Goal: Download file/media

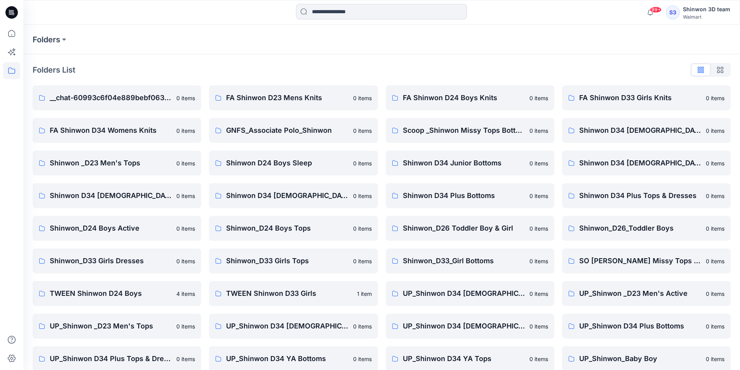
scroll to position [108, 0]
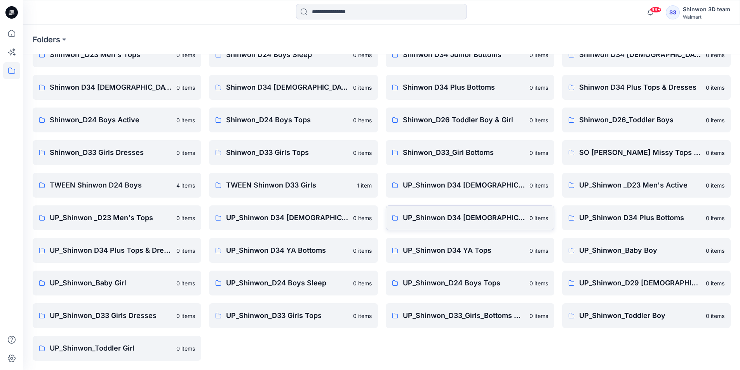
click at [464, 221] on p "UP_Shinwon D34 [DEMOGRAPHIC_DATA] Dresses" at bounding box center [464, 217] width 122 height 11
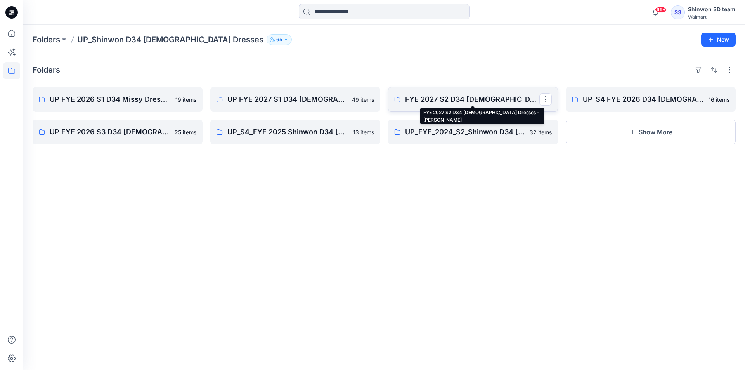
click at [509, 96] on p "FYE 2027 S2 D34 [DEMOGRAPHIC_DATA] Dresses - [PERSON_NAME]" at bounding box center [472, 99] width 134 height 11
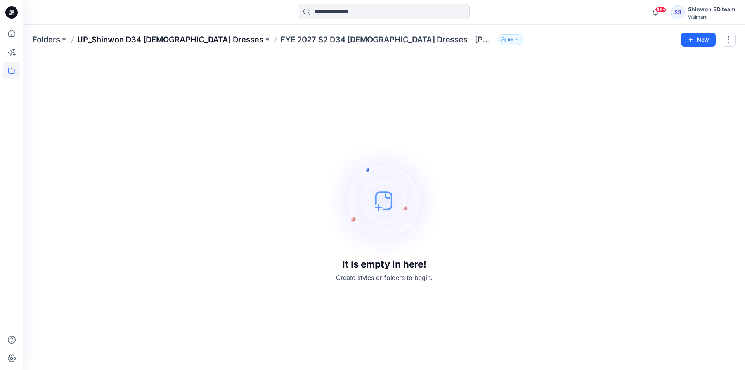
click at [130, 37] on p "UP_Shinwon D34 [DEMOGRAPHIC_DATA] Dresses" at bounding box center [170, 39] width 186 height 11
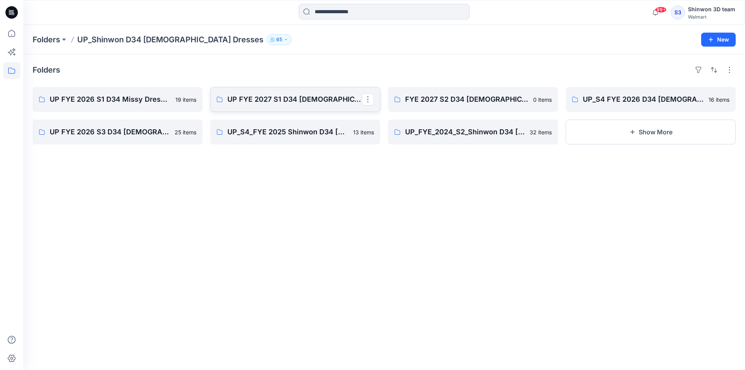
click at [318, 88] on link "UP FYE 2027 S1 D34 [DEMOGRAPHIC_DATA] Dresses" at bounding box center [295, 99] width 170 height 25
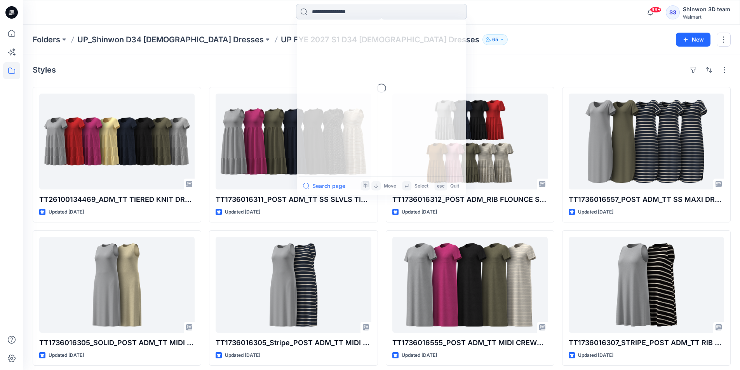
click at [390, 12] on input at bounding box center [381, 12] width 171 height 16
paste input "**********"
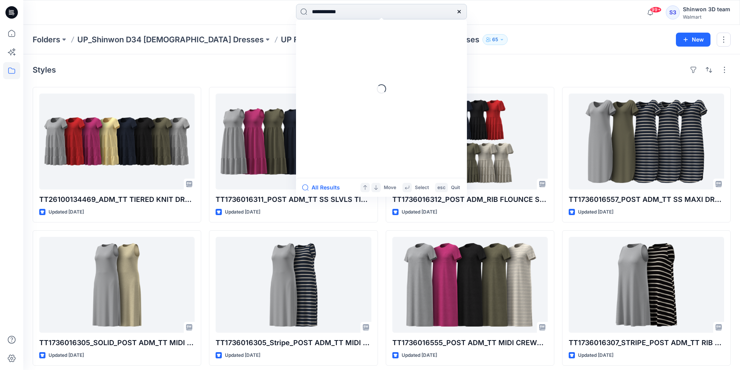
type input "**********"
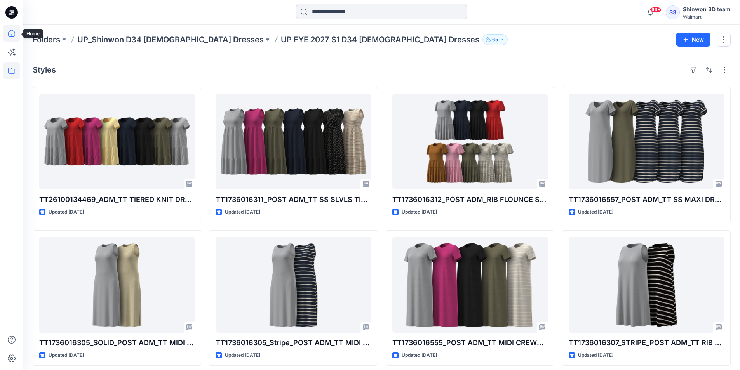
click at [16, 35] on icon at bounding box center [11, 33] width 17 height 17
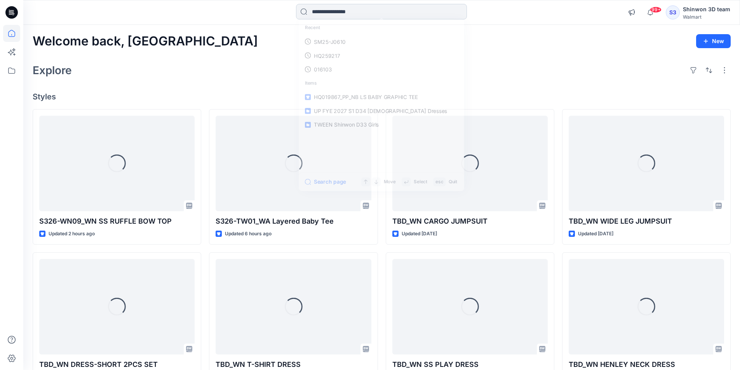
click at [317, 17] on input at bounding box center [381, 12] width 171 height 16
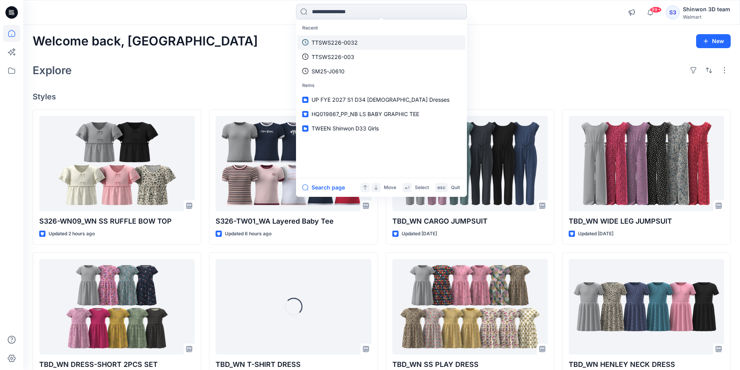
click at [332, 40] on p "TTSWS226-0032" at bounding box center [334, 42] width 46 height 8
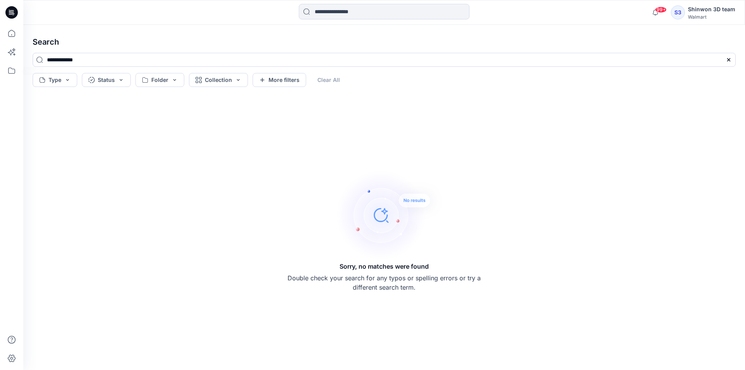
drag, startPoint x: 107, startPoint y: 63, endPoint x: -15, endPoint y: 70, distance: 121.7
click at [0, 70] on html "99+ Notifications Ellie Hosokawa changed the status of TBD_WN CARGO JUMPSUIT to…" at bounding box center [372, 185] width 745 height 370
drag, startPoint x: 344, startPoint y: 2, endPoint x: 342, endPoint y: 8, distance: 6.8
click at [342, 8] on div "99+ Notifications Ellie Hosokawa changed the status of TBD_WN CARGO JUMPSUIT to…" at bounding box center [384, 12] width 722 height 25
click at [342, 9] on input at bounding box center [384, 12] width 171 height 16
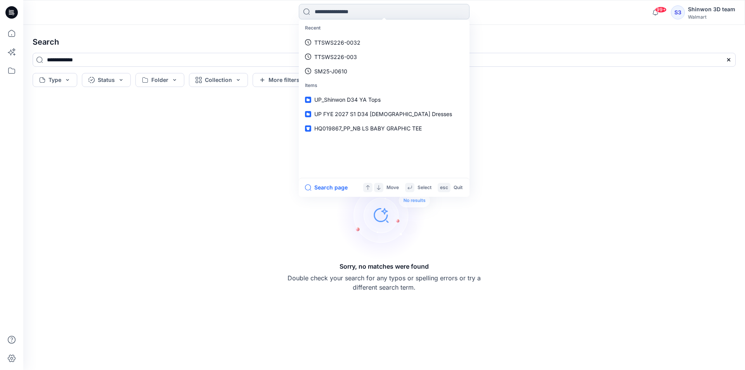
click at [384, 15] on input at bounding box center [384, 12] width 171 height 16
paste input "**********"
type input "**********"
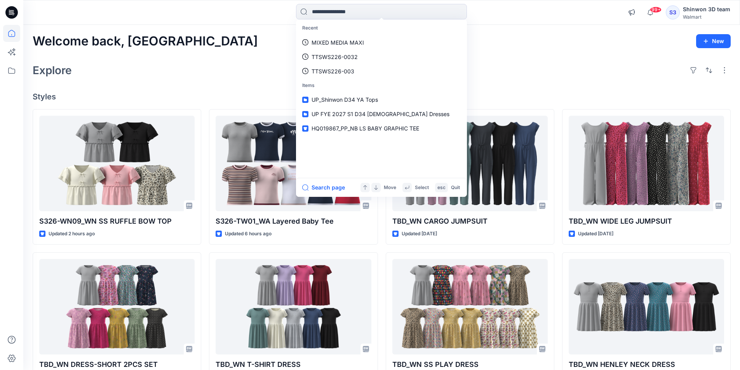
click at [222, 54] on div "Welcome back, Shinwon New Explore Styles S326-WN09_WN SS RUFFLE BOW TOP Updated…" at bounding box center [381, 297] width 716 height 544
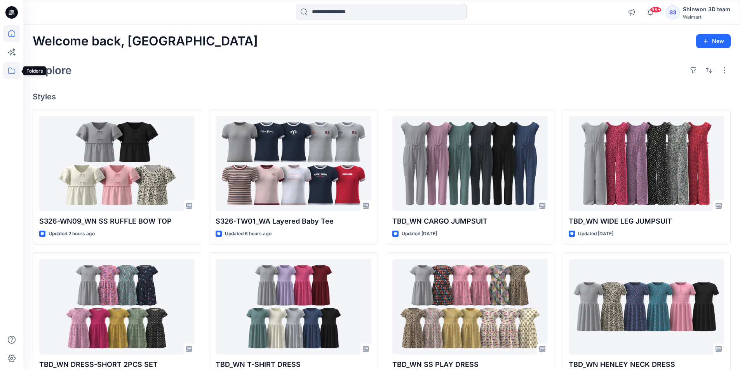
click at [14, 76] on icon at bounding box center [11, 70] width 17 height 17
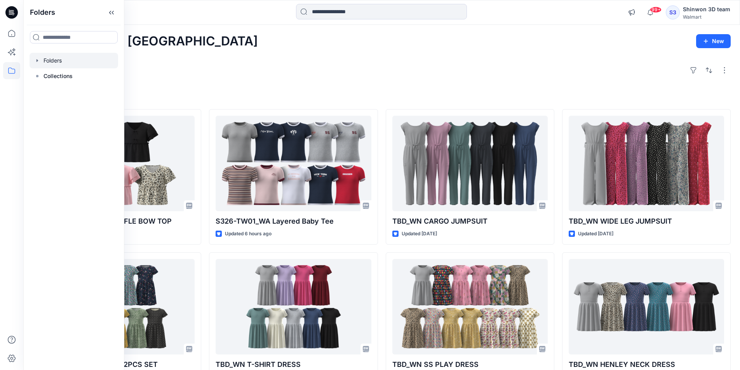
click at [66, 63] on div at bounding box center [74, 61] width 89 height 16
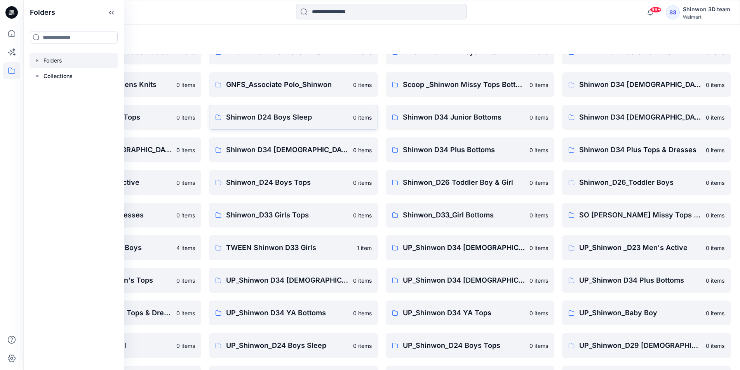
scroll to position [108, 0]
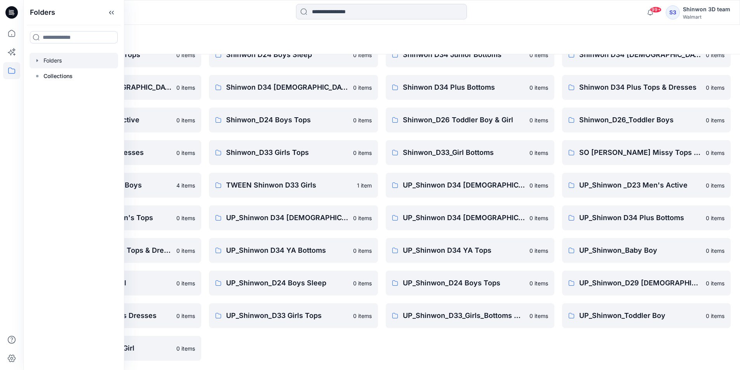
click at [532, 358] on div "FA Shinwon D24 Boys Knits 0 items Scoop _Shinwon Missy Tops Bottoms Dress 0 ite…" at bounding box center [470, 169] width 168 height 384
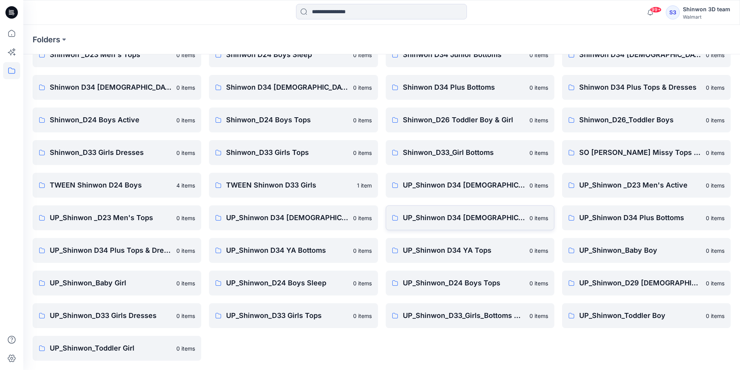
click at [512, 214] on p "UP_Shinwon D34 Ladies Dresses" at bounding box center [464, 217] width 122 height 11
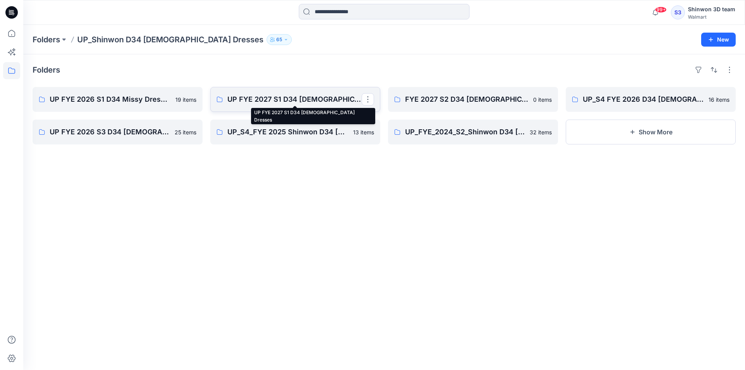
click at [262, 101] on p "UP FYE 2027 S1 D34 Ladies Dresses" at bounding box center [295, 99] width 134 height 11
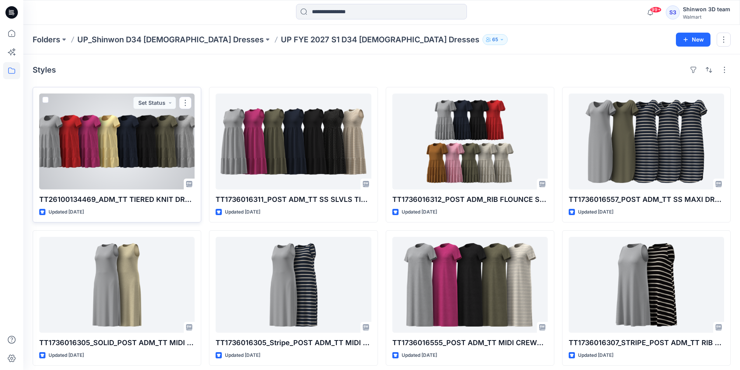
click at [142, 149] on div at bounding box center [116, 142] width 155 height 96
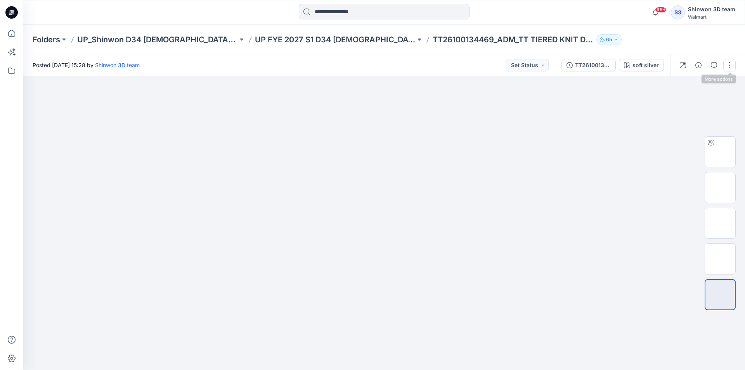
click at [729, 66] on button "button" at bounding box center [730, 65] width 12 height 12
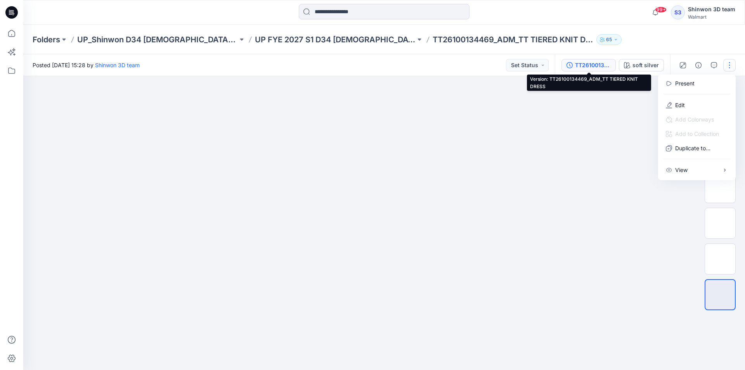
click at [587, 66] on div "TT26100134469_ADM_TT TIERED KNIT DRESS" at bounding box center [593, 65] width 36 height 9
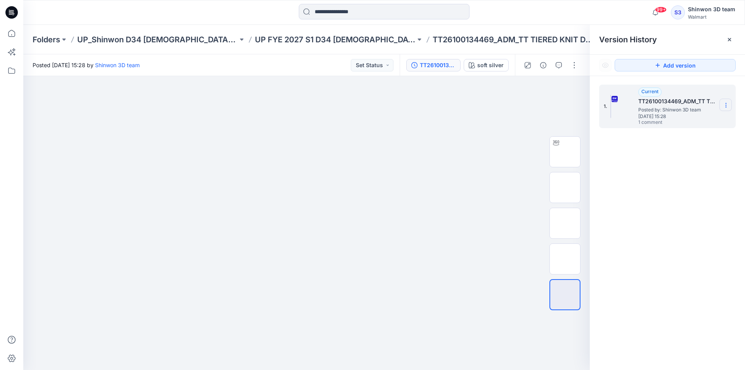
click at [723, 104] on icon at bounding box center [726, 105] width 6 height 6
click at [693, 125] on span "Download Source BW File" at bounding box center [687, 120] width 65 height 9
